Goal: Find specific page/section: Find specific page/section

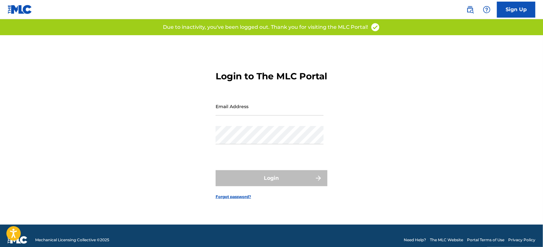
click at [239, 112] on input "Email Address" at bounding box center [270, 106] width 108 height 18
type input "[EMAIL_ADDRESS][DOMAIN_NAME]"
click at [268, 150] on div "Password" at bounding box center [270, 140] width 108 height 29
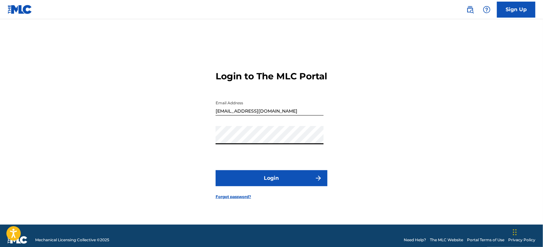
click at [269, 186] on button "Login" at bounding box center [272, 178] width 112 height 16
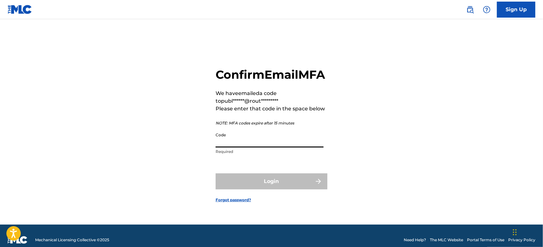
paste input "566278"
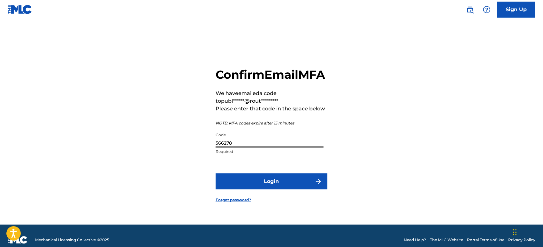
type input "566278"
click at [270, 189] on button "Login" at bounding box center [272, 181] width 112 height 16
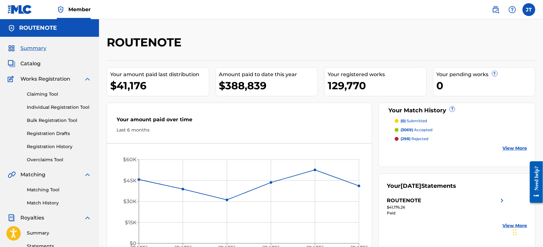
click at [28, 62] on span "Catalog" at bounding box center [30, 64] width 20 height 8
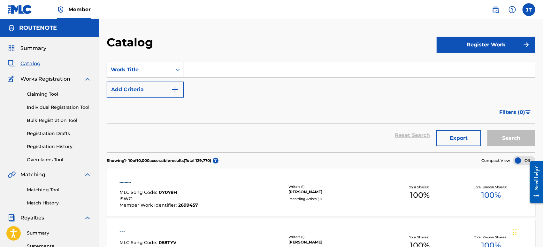
paste input "Breaking Up With You (feat. Zelda Nera)"
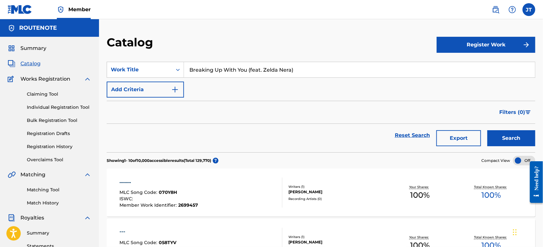
type input "Breaking Up With You (feat. Zelda Nera)"
click at [507, 140] on button "Search" at bounding box center [512, 138] width 48 height 16
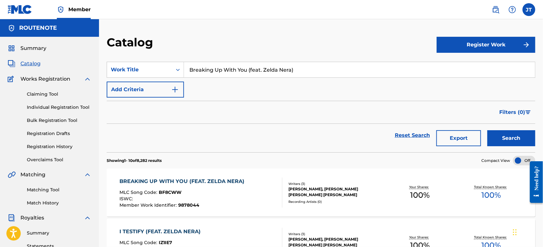
click at [268, 191] on div "BREAKING UP WITH YOU (FEAT. ZELDA NERA) MLC Song Code : BF8CWW ISWC : Member Wo…" at bounding box center [200, 192] width 163 height 30
